Goal: Information Seeking & Learning: Learn about a topic

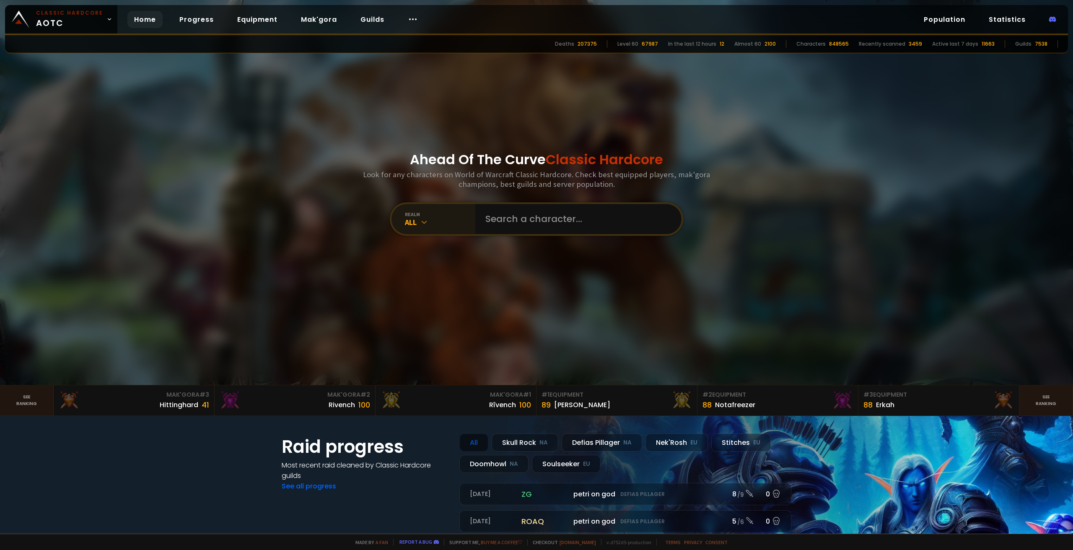
click at [441, 223] on div "All" at bounding box center [440, 223] width 70 height 10
click at [428, 216] on div "realm" at bounding box center [440, 214] width 70 height 6
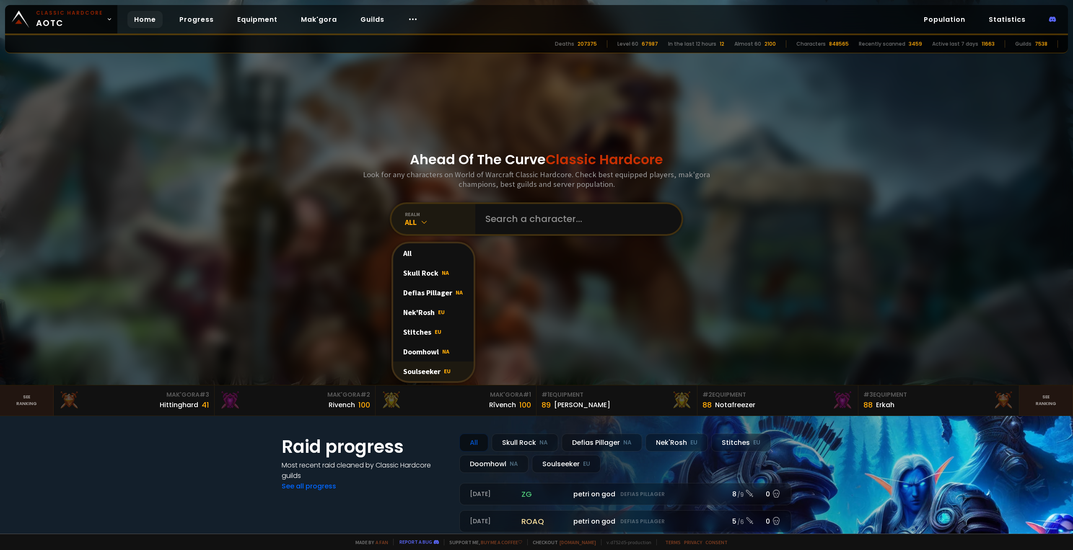
click at [433, 372] on div "Soulseeker EU" at bounding box center [433, 372] width 80 height 20
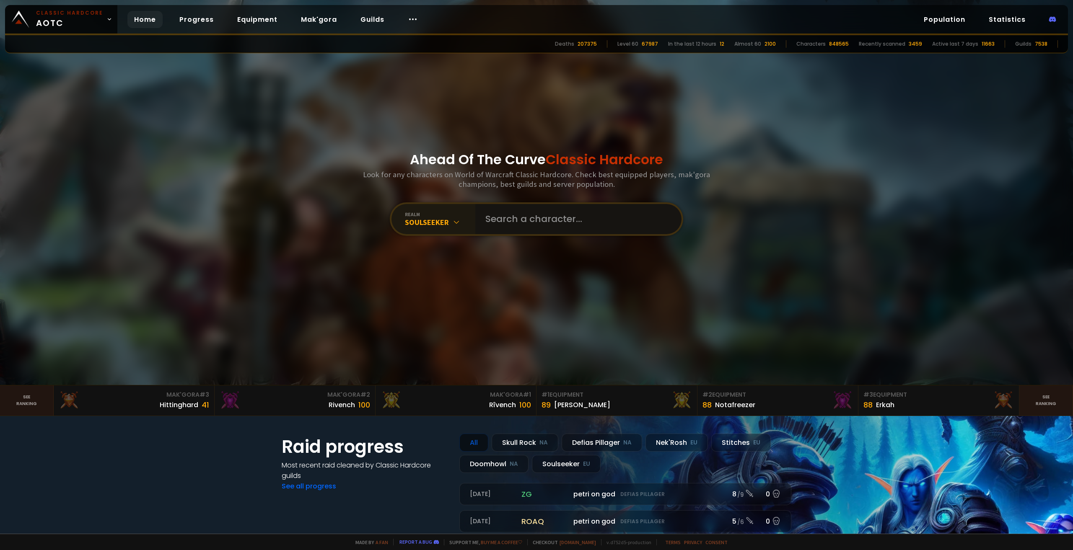
click at [531, 222] on input "text" at bounding box center [575, 219] width 191 height 30
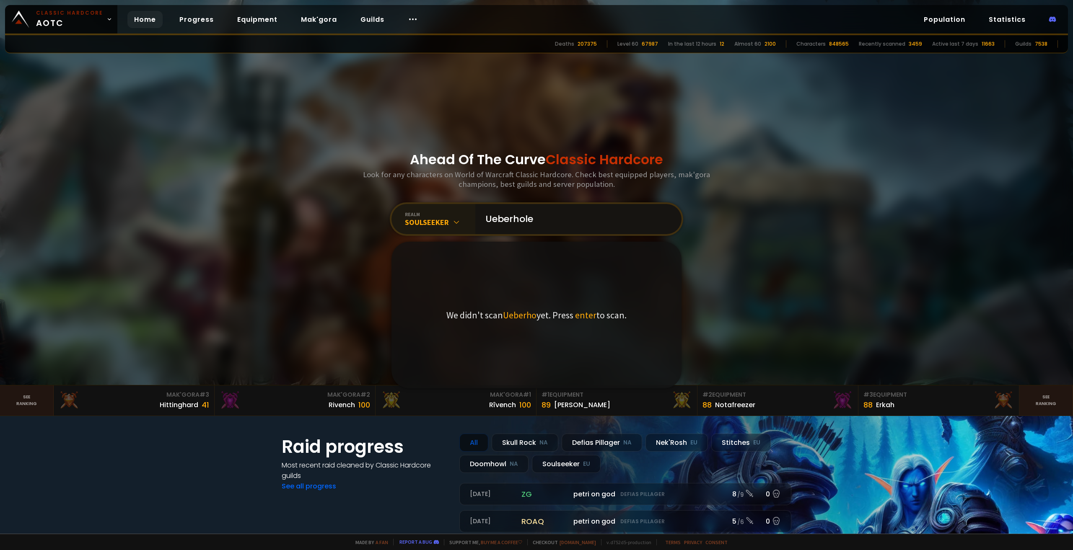
type input "Ueberholer"
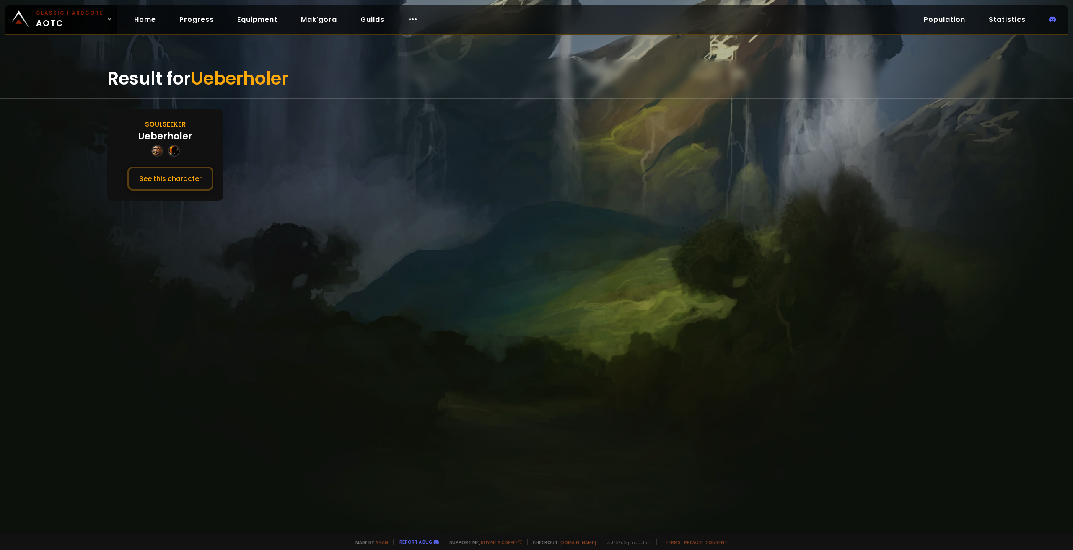
click at [179, 137] on div "Ueberholer" at bounding box center [165, 137] width 54 height 14
click at [171, 123] on div "Soulseeker" at bounding box center [165, 124] width 41 height 10
click at [169, 178] on button "See this character" at bounding box center [170, 179] width 86 height 24
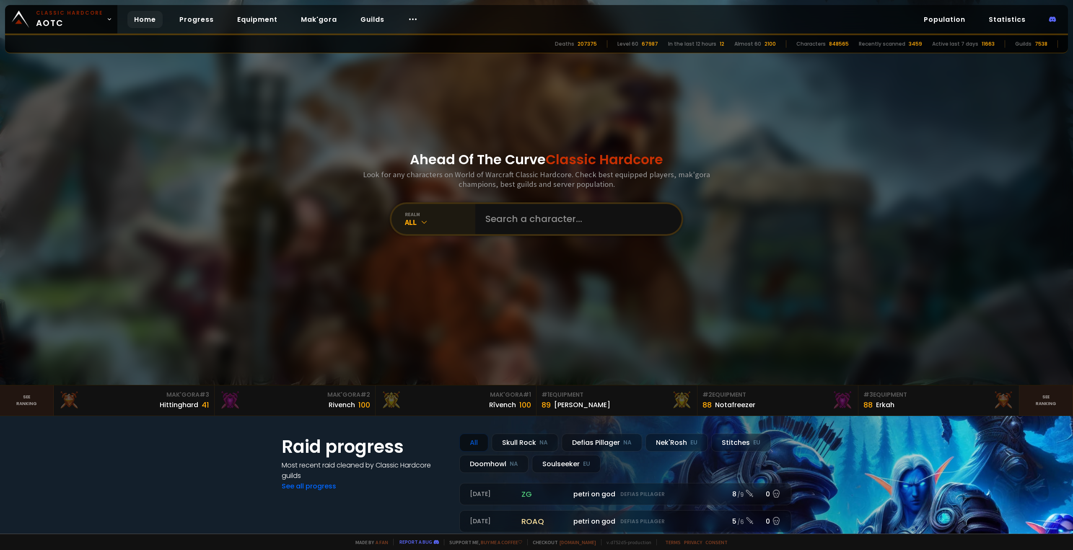
click at [451, 215] on div "realm" at bounding box center [440, 214] width 70 height 6
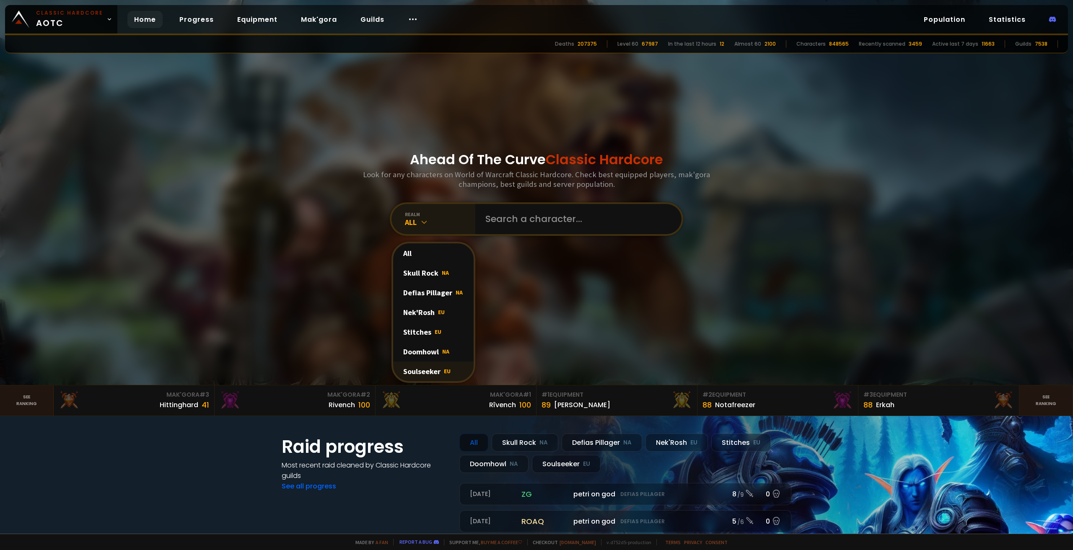
click at [417, 367] on div "Soulseeker EU" at bounding box center [433, 372] width 80 height 20
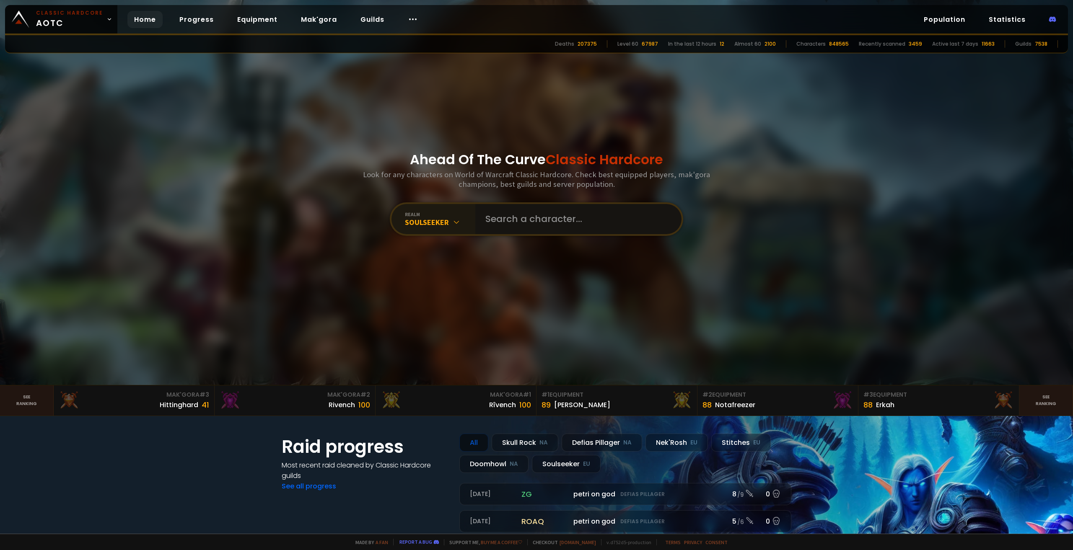
click at [510, 227] on input "text" at bounding box center [575, 219] width 191 height 30
paste input "Ü"
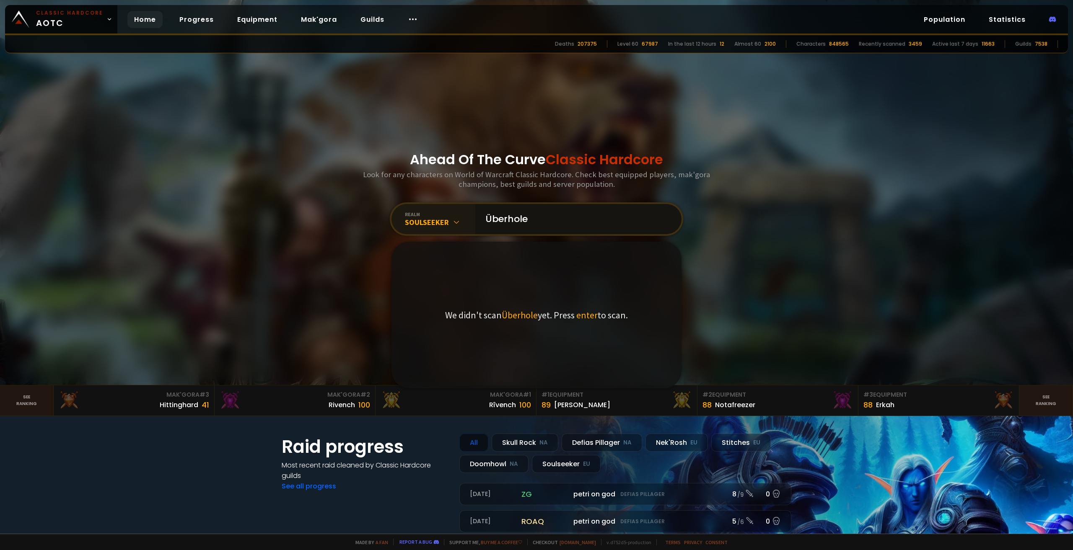
type input "Überholer"
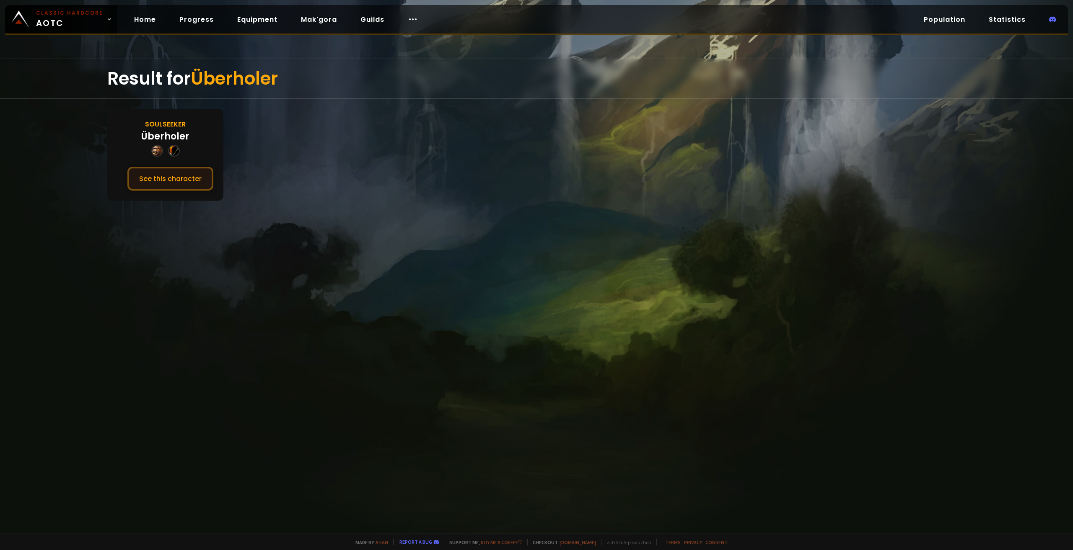
click at [161, 175] on button "See this character" at bounding box center [170, 179] width 86 height 24
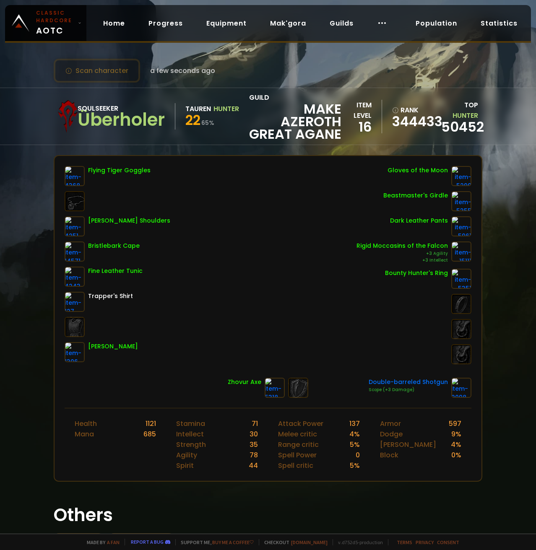
click at [350, 323] on div "Flying Tiger Goggles Hillman's Shoulders Bristlebark Cape Fine Leather Tunic Tr…" at bounding box center [268, 265] width 407 height 198
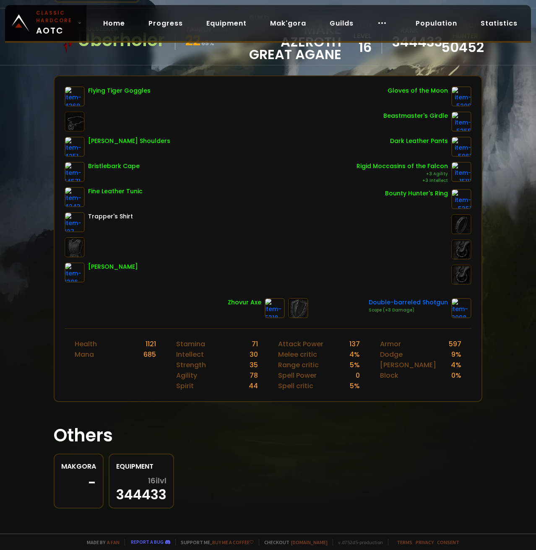
scroll to position [94, 0]
